Goal: Task Accomplishment & Management: Manage account settings

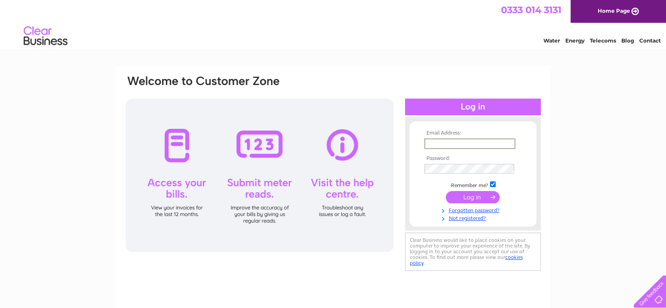
click at [436, 141] on input "text" at bounding box center [469, 143] width 91 height 11
type input "julieannpitt@shindaiwa.co.uk"
click at [480, 194] on input "submit" at bounding box center [473, 196] width 54 height 12
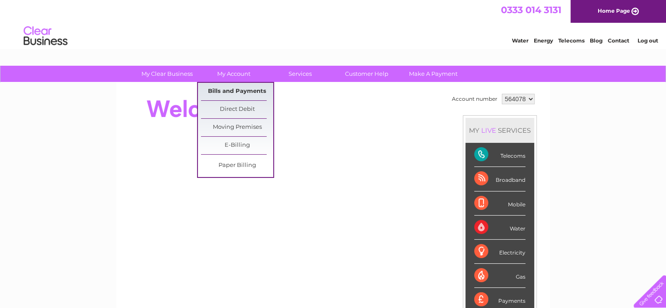
click at [224, 91] on link "Bills and Payments" at bounding box center [237, 92] width 72 height 18
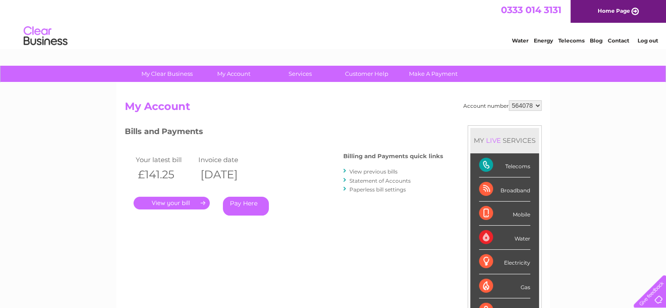
click at [650, 40] on link "Log out" at bounding box center [647, 40] width 21 height 7
